Goal: Task Accomplishment & Management: Manage account settings

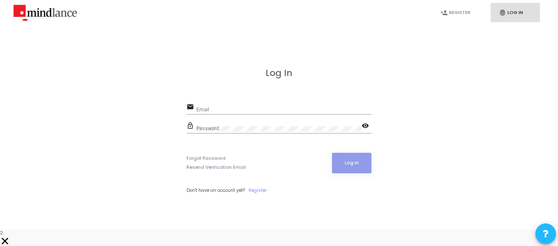
click at [203, 113] on input "Email" at bounding box center [283, 110] width 175 height 6
paste input "[EMAIL_ADDRESS][DOMAIN_NAME]"
click at [203, 113] on input "[EMAIL_ADDRESS][DOMAIN_NAME]" at bounding box center [283, 110] width 175 height 6
click at [326, 134] on div "Password" at bounding box center [278, 127] width 165 height 13
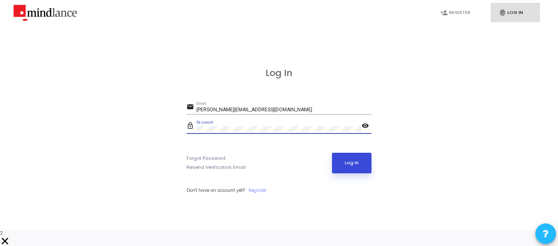
click at [347, 161] on button "Log In" at bounding box center [352, 163] width 40 height 21
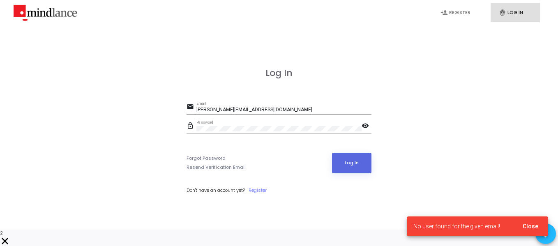
click at [279, 113] on input "[PERSON_NAME][EMAIL_ADDRESS][DOMAIN_NAME]" at bounding box center [283, 110] width 175 height 6
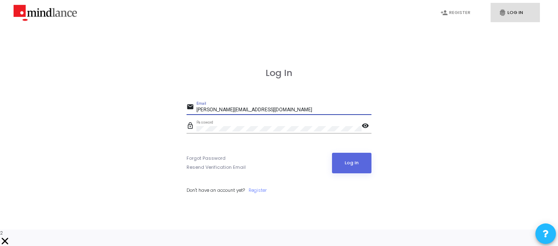
click at [279, 113] on input "[PERSON_NAME][EMAIL_ADDRESS][DOMAIN_NAME]" at bounding box center [283, 110] width 175 height 6
paste input "crintellapi"
type input "[EMAIL_ADDRESS][DOMAIN_NAME]"
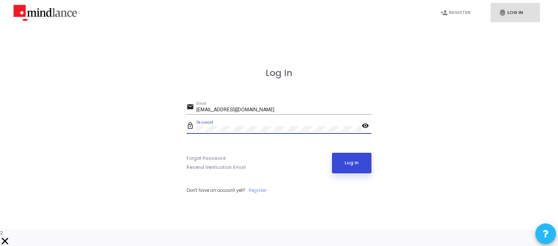
click at [344, 173] on button "Log In" at bounding box center [352, 163] width 40 height 21
